Goal: Task Accomplishment & Management: Use online tool/utility

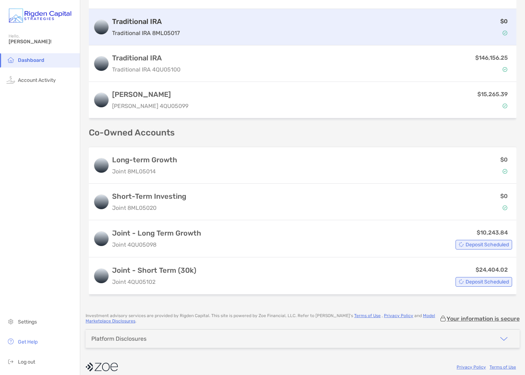
scroll to position [231, 0]
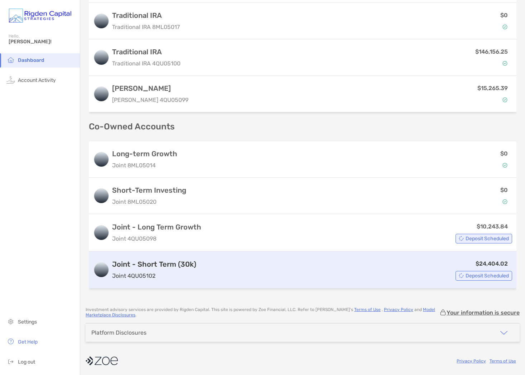
click at [227, 269] on div "$24,404.02 Deposit Scheduled" at bounding box center [355, 270] width 313 height 21
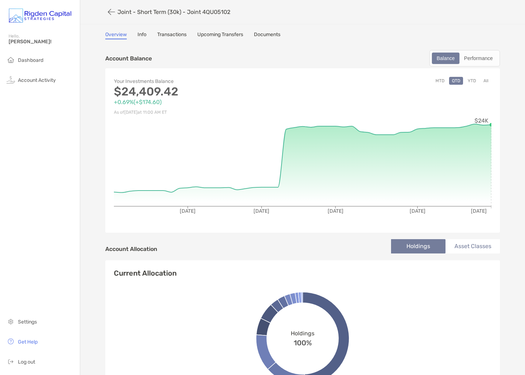
click at [175, 37] on link "Transactions" at bounding box center [171, 35] width 29 height 8
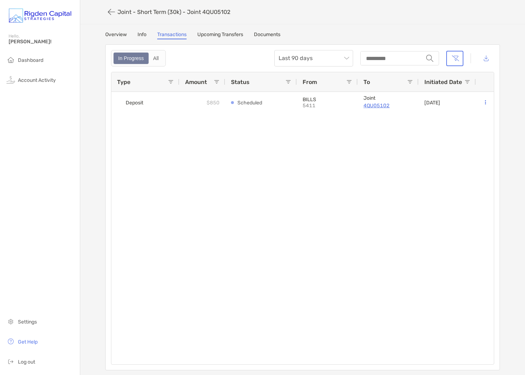
click at [117, 36] on link "Overview" at bounding box center [115, 35] width 21 height 8
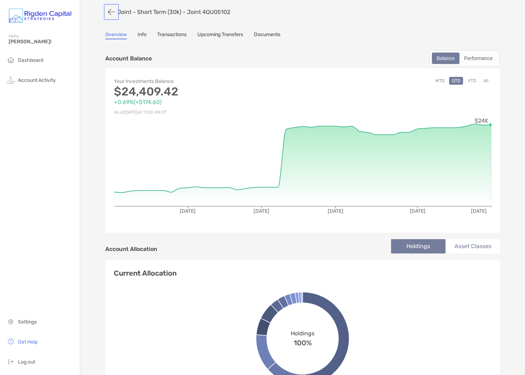
click at [111, 12] on button "button" at bounding box center [111, 11] width 12 height 13
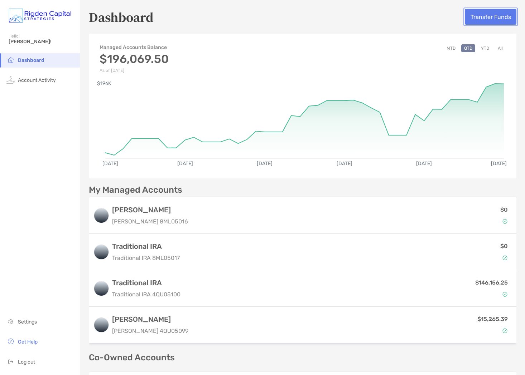
click at [478, 13] on button "Transfer Funds" at bounding box center [491, 17] width 52 height 16
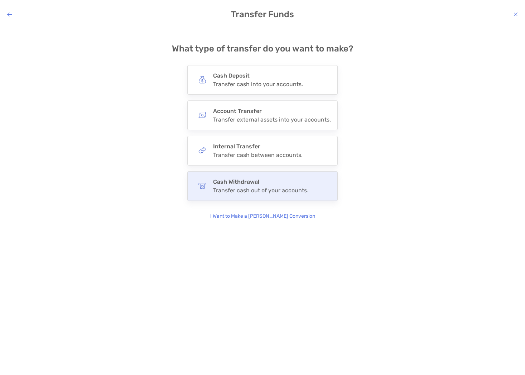
click at [262, 182] on h4 "Cash Withdrawal" at bounding box center [260, 182] width 95 height 7
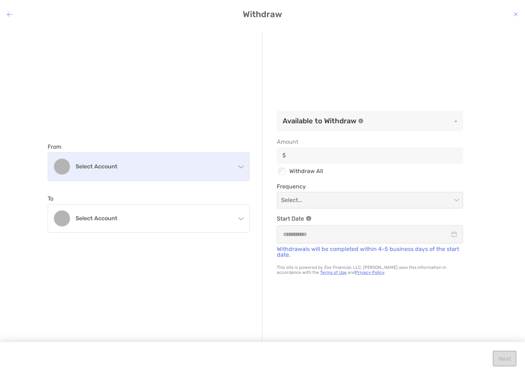
click at [137, 165] on h4 "Select account" at bounding box center [153, 166] width 155 height 7
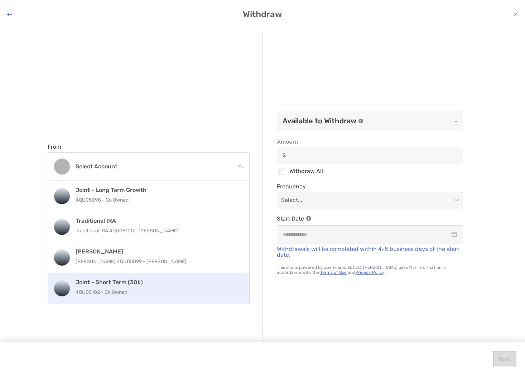
click at [137, 291] on p "4QU05102 - Co Owned" at bounding box center [156, 292] width 161 height 9
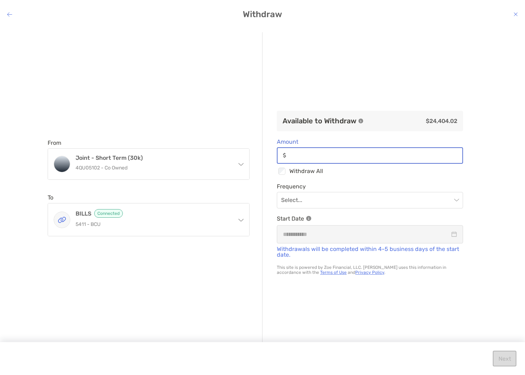
click at [304, 154] on input "Amount" at bounding box center [375, 155] width 173 height 6
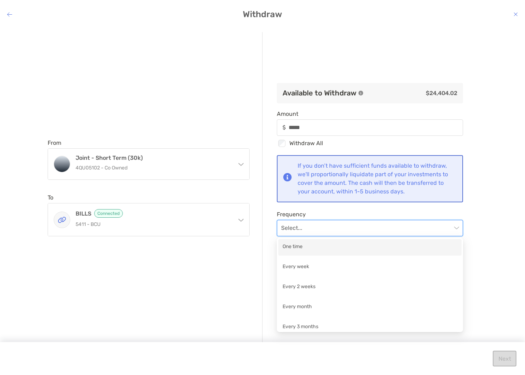
click at [335, 229] on input "modal" at bounding box center [366, 228] width 170 height 16
click at [321, 251] on div "One time" at bounding box center [369, 247] width 175 height 9
type input "*****"
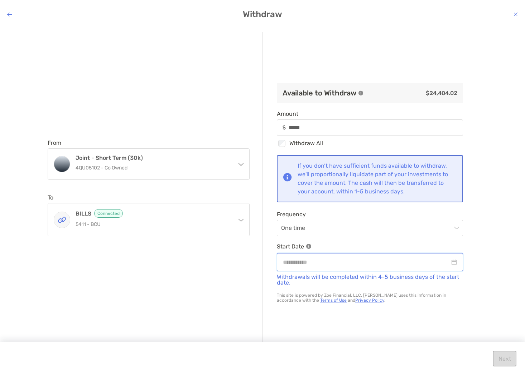
click at [342, 263] on input "modal" at bounding box center [366, 262] width 167 height 9
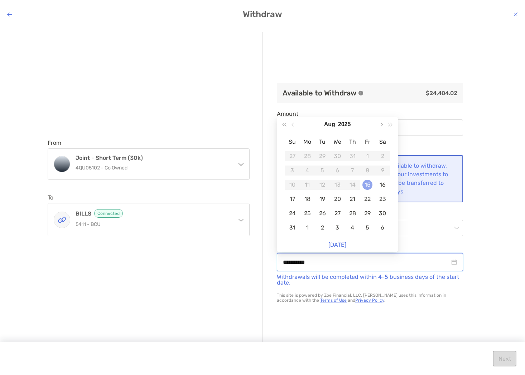
type input "**********"
click at [368, 184] on div "15" at bounding box center [367, 185] width 10 height 10
type input "*****"
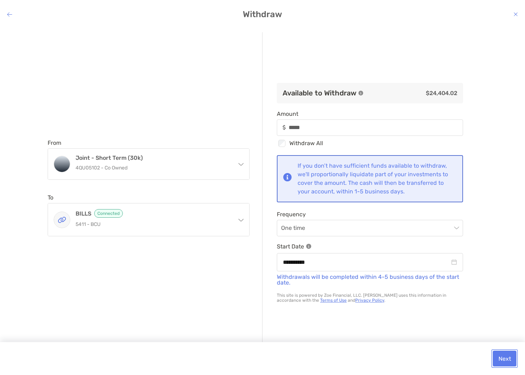
click at [505, 362] on button "Next" at bounding box center [505, 359] width 24 height 16
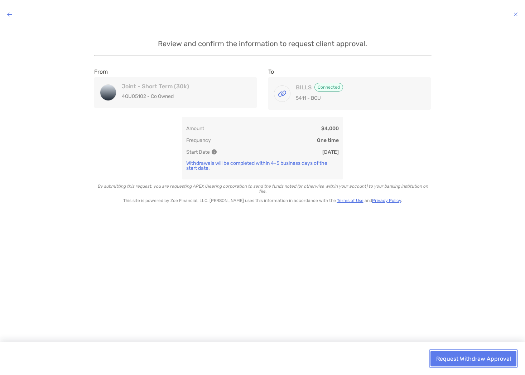
click at [487, 359] on button "Request Withdraw Approval" at bounding box center [473, 359] width 86 height 16
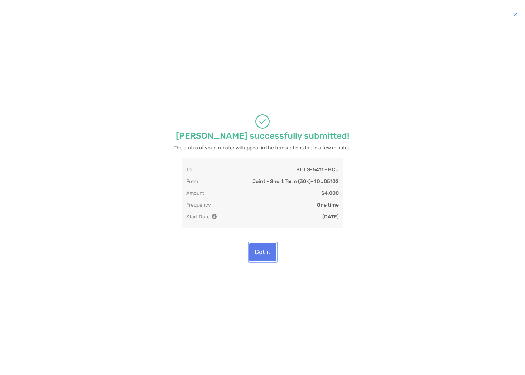
click at [270, 258] on button "Got it" at bounding box center [262, 252] width 27 height 18
